Goal: Information Seeking & Learning: Learn about a topic

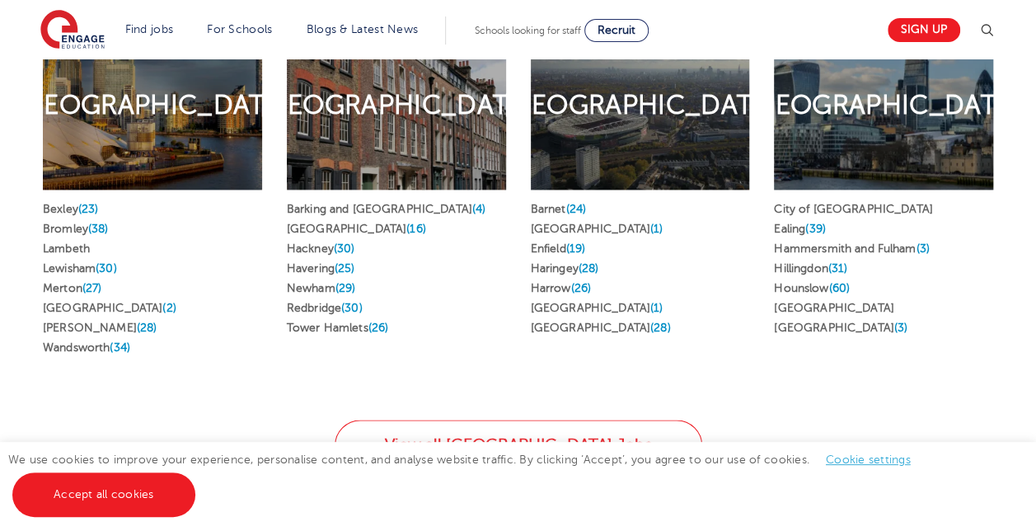
scroll to position [989, 0]
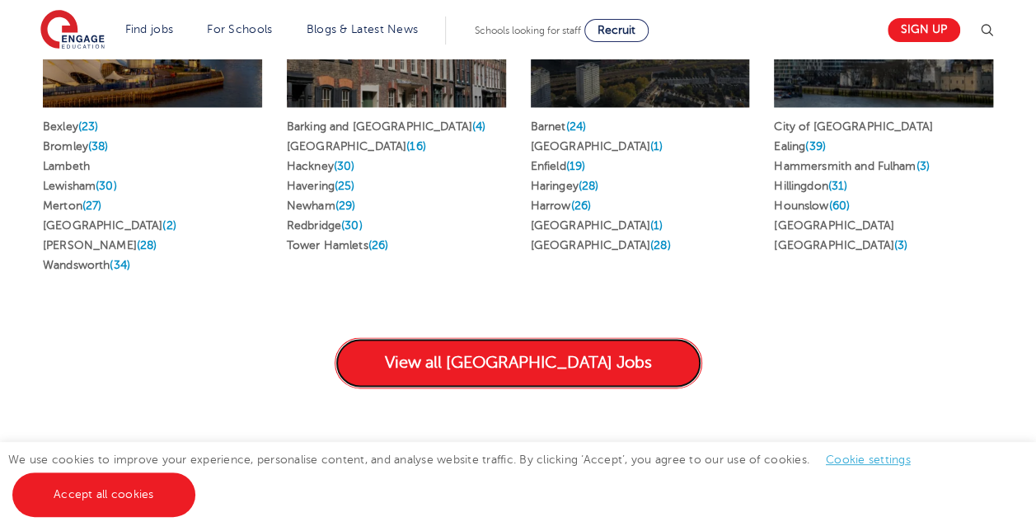
click at [500, 337] on link "View all [GEOGRAPHIC_DATA] Jobs" at bounding box center [517, 362] width 367 height 51
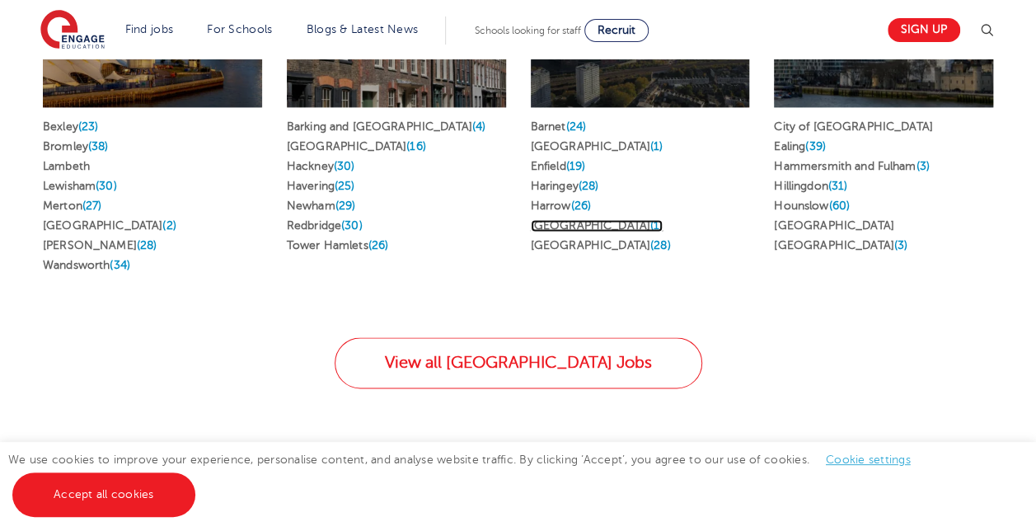
click at [549, 219] on link "Islington (1)" at bounding box center [597, 225] width 133 height 12
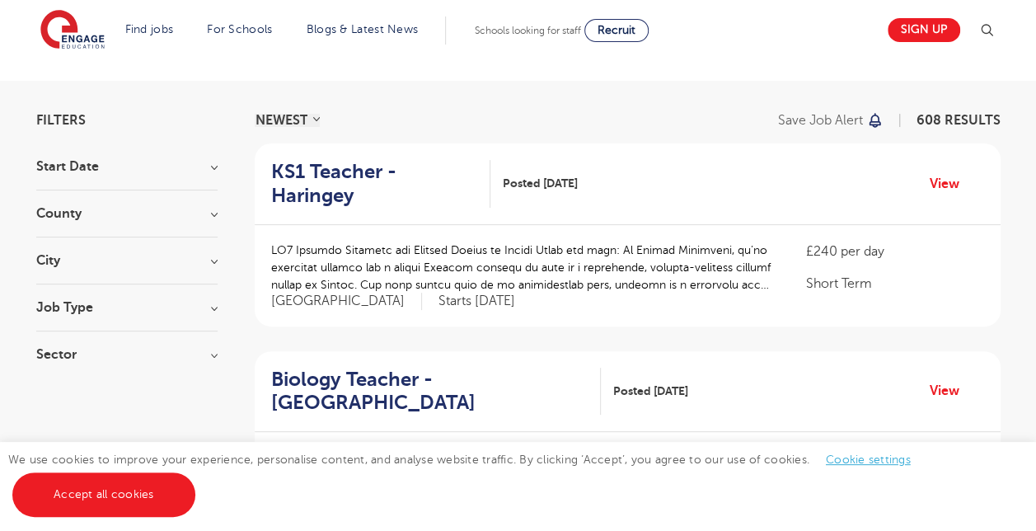
scroll to position [165, 0]
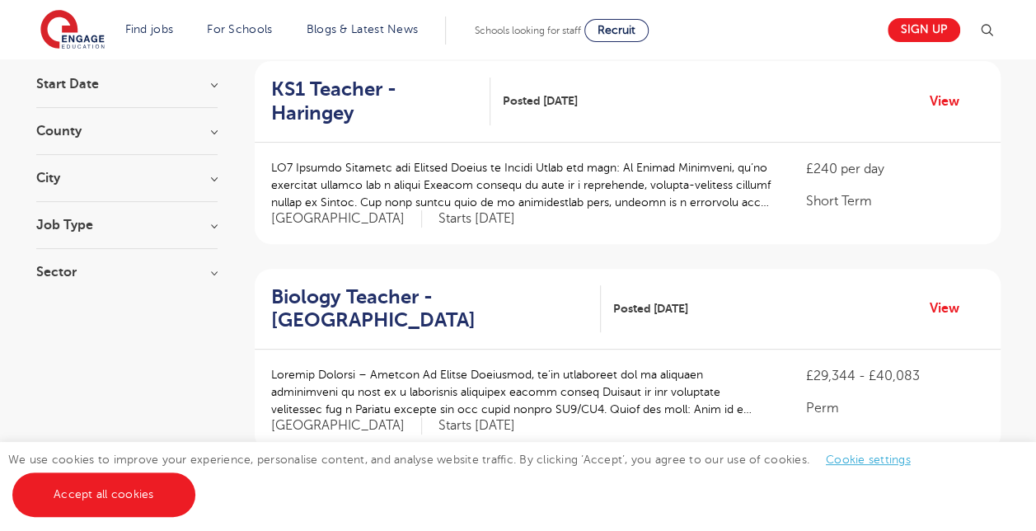
click at [76, 222] on h3 "Job Type" at bounding box center [126, 224] width 181 height 13
click at [72, 274] on h3 "Sector" at bounding box center [126, 271] width 181 height 13
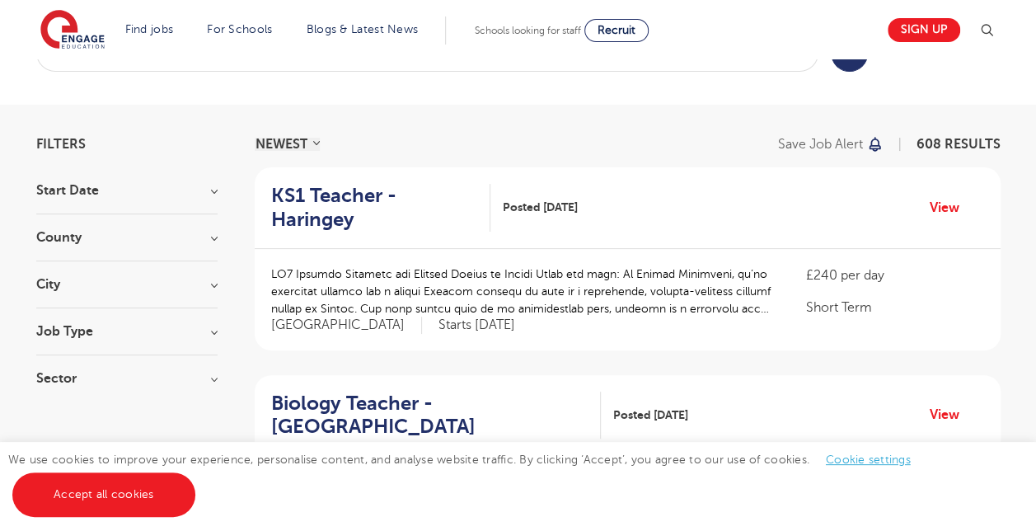
scroll to position [0, 0]
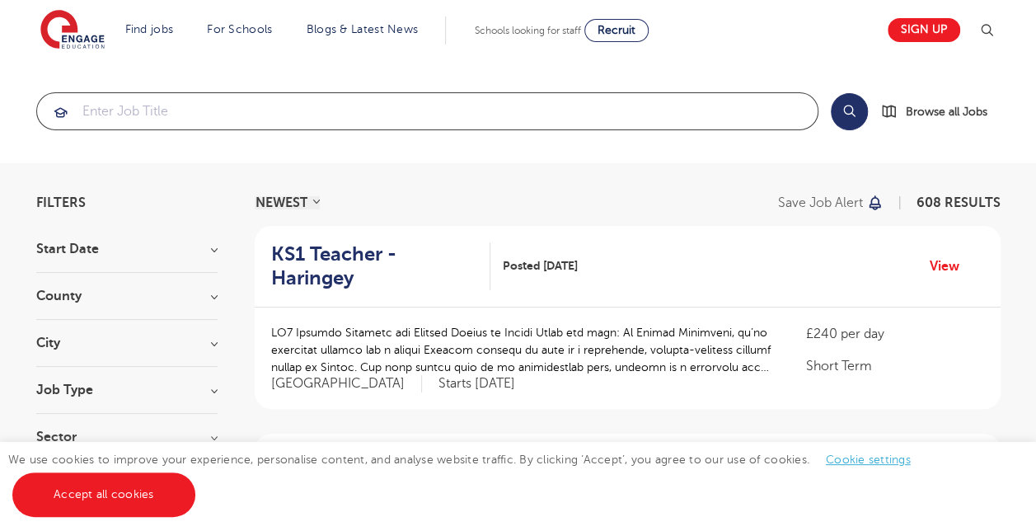
click at [121, 105] on input "search" at bounding box center [427, 111] width 780 height 36
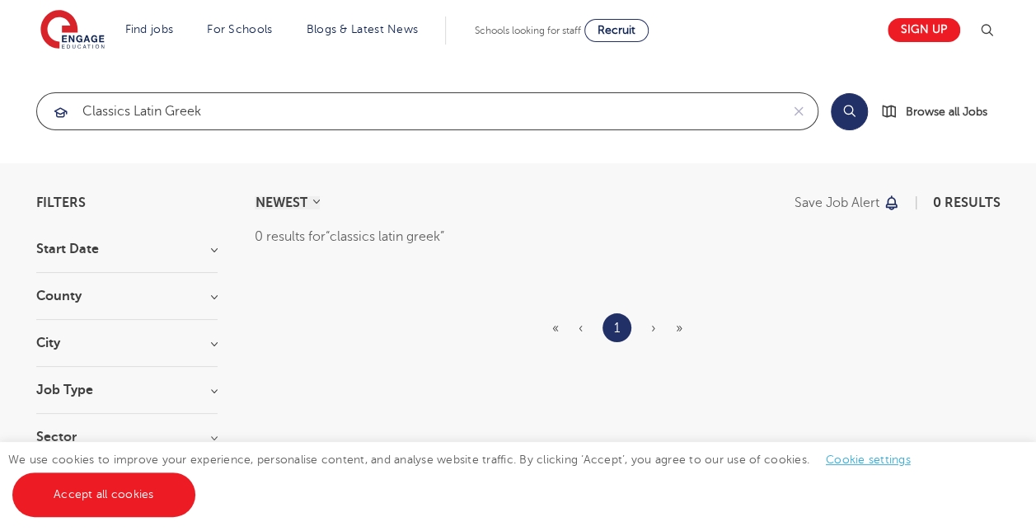
type input "classics latin greek"
click button "Submit" at bounding box center [0, 0] width 0 height 0
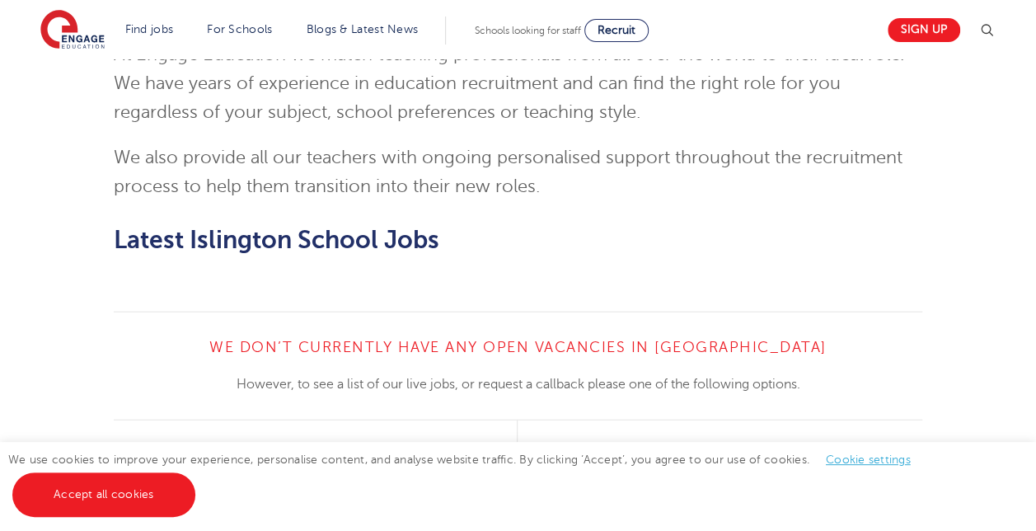
scroll to position [1895, 0]
